Goal: Communication & Community: Answer question/provide support

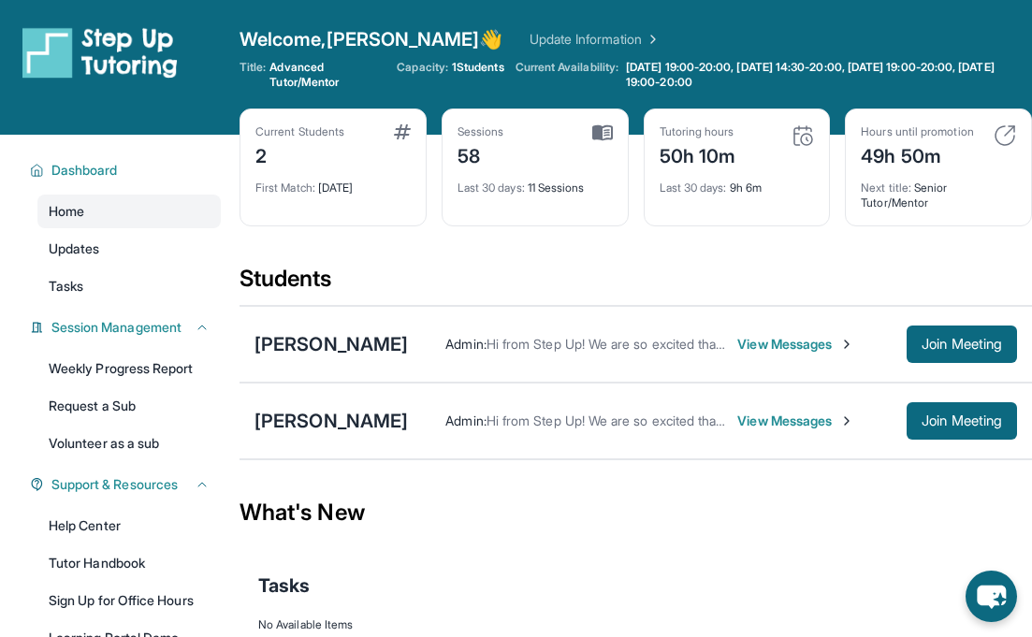
click at [750, 418] on span "View Messages" at bounding box center [795, 421] width 117 height 19
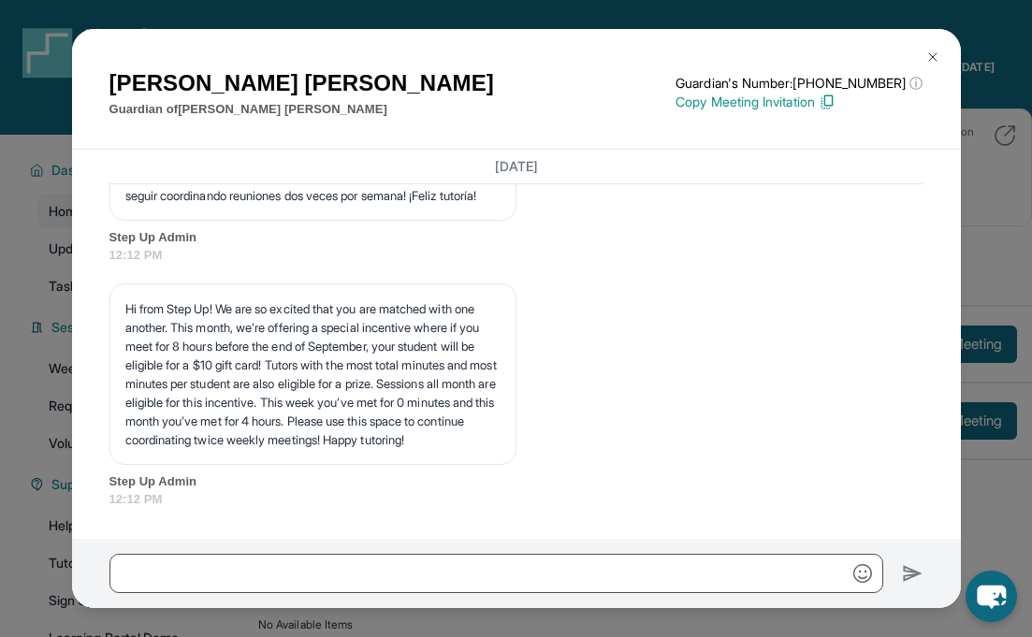
scroll to position [6326, 0]
click at [560, 595] on div at bounding box center [516, 573] width 889 height 69
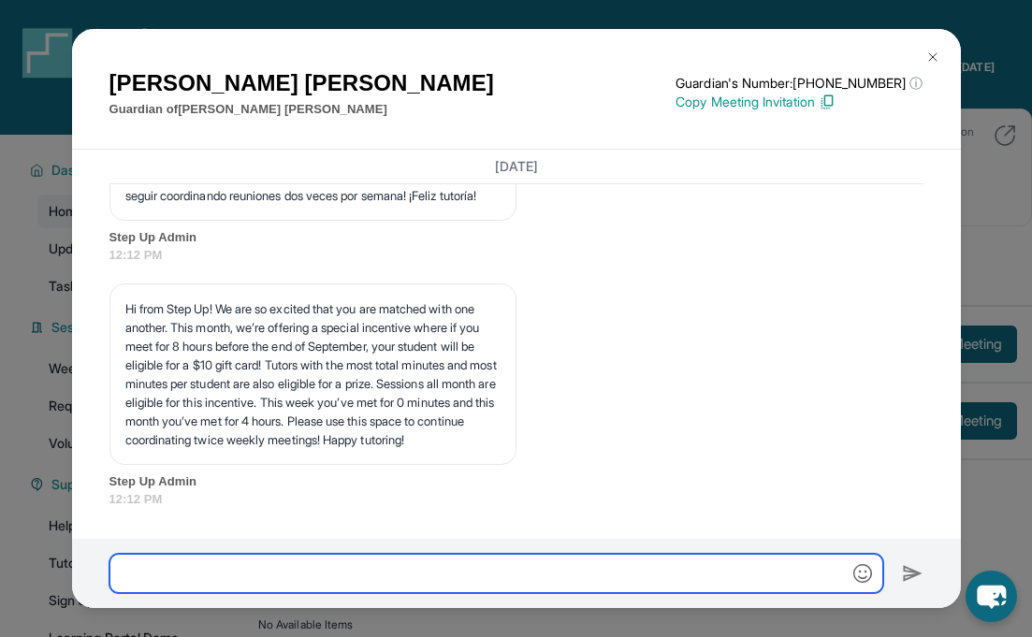
click at [540, 582] on input "text" at bounding box center [496, 573] width 774 height 39
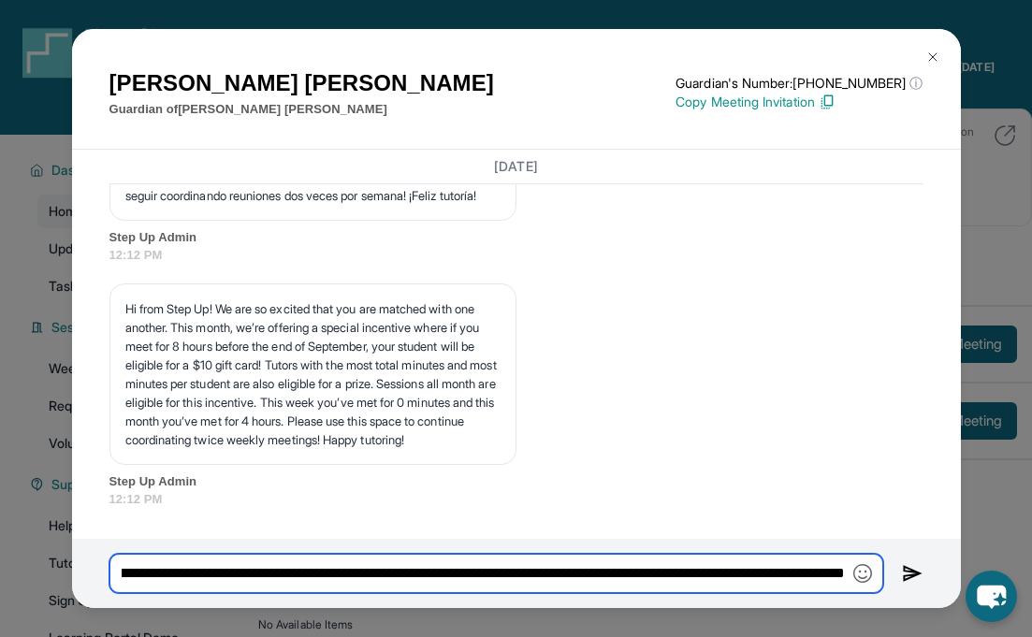
scroll to position [0, 1831]
type input "**********"
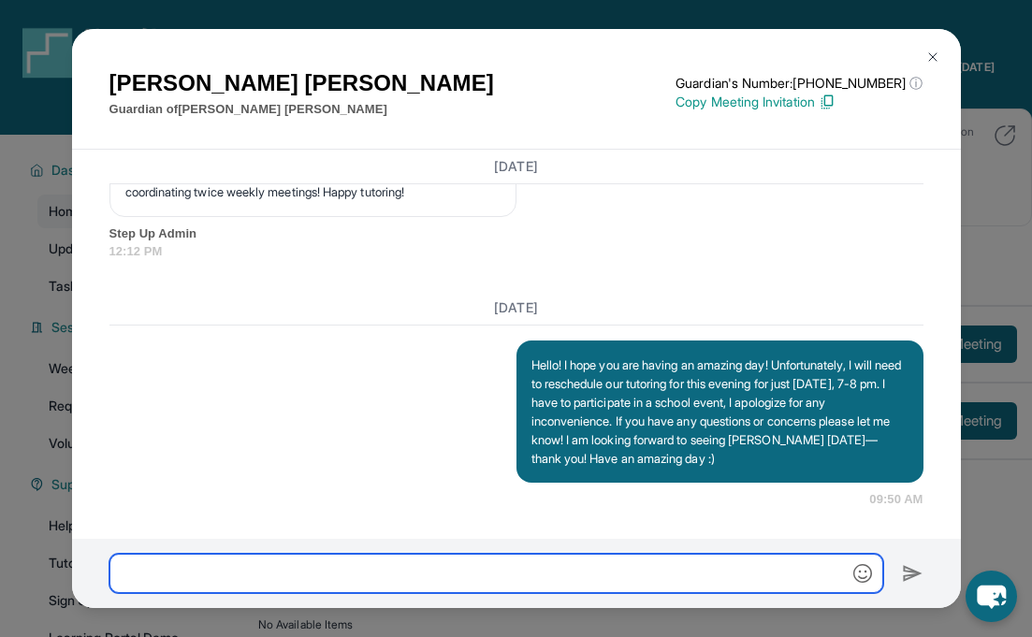
scroll to position [1, 0]
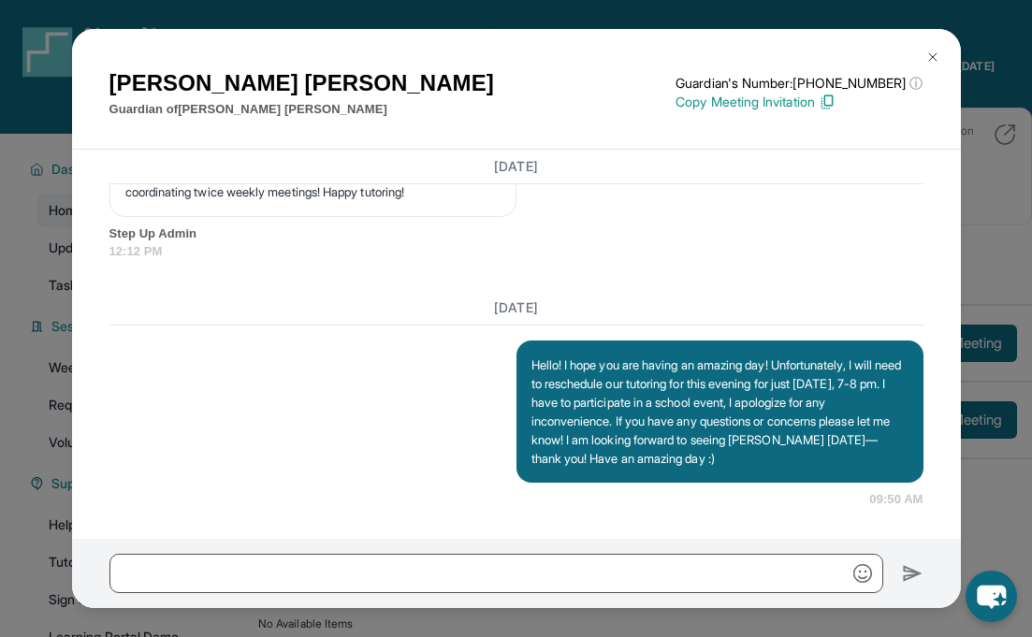
click at [937, 53] on img at bounding box center [932, 57] width 15 height 15
